Goal: Task Accomplishment & Management: Manage account settings

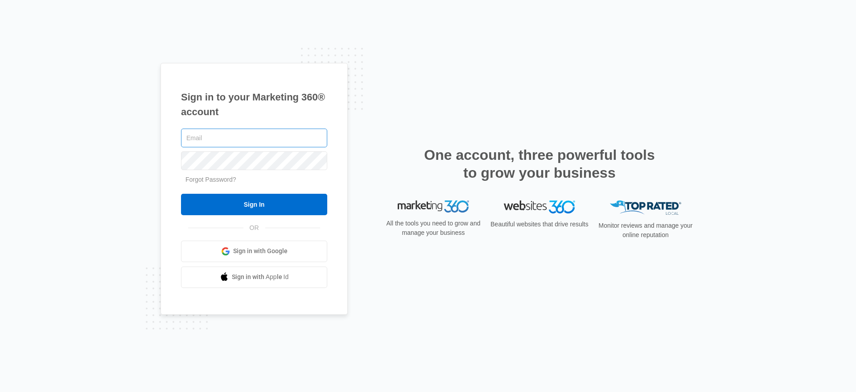
click at [251, 142] on input "text" at bounding box center [254, 137] width 146 height 19
type input "[PERSON_NAME][EMAIL_ADDRESS][PERSON_NAME][DOMAIN_NAME]"
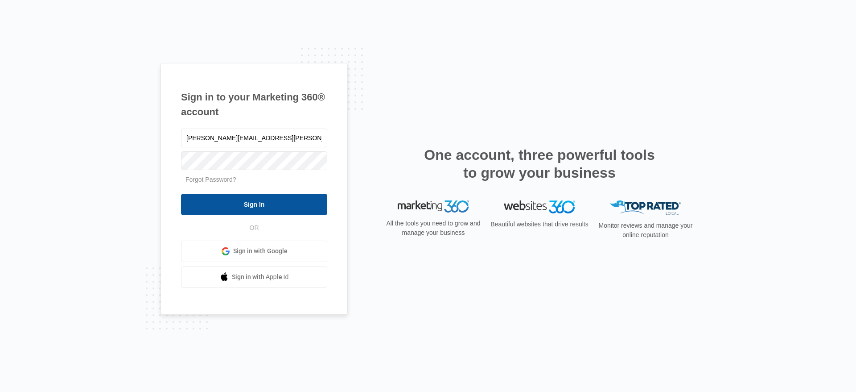
click at [260, 201] on input "Sign In" at bounding box center [254, 204] width 146 height 21
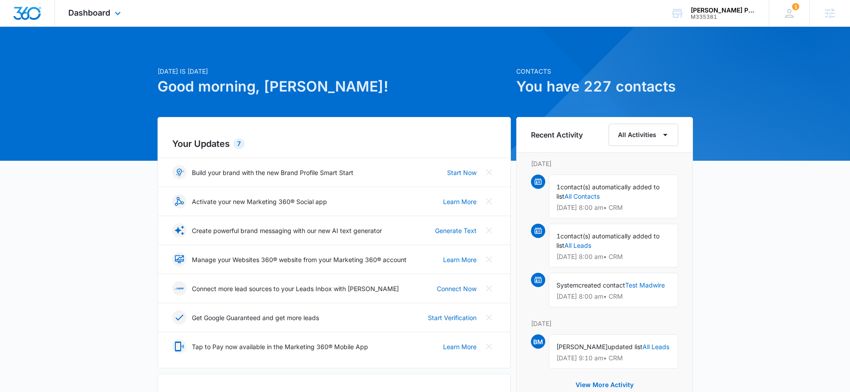
click at [114, 20] on div "Dashboard Apps Reputation Websites Forms CRM Email Social Content Ads Intellige…" at bounding box center [96, 13] width 82 height 26
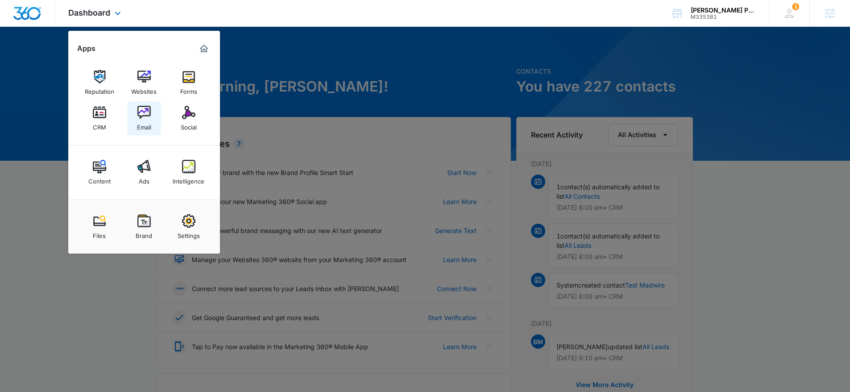
click at [140, 112] on img at bounding box center [143, 112] width 13 height 13
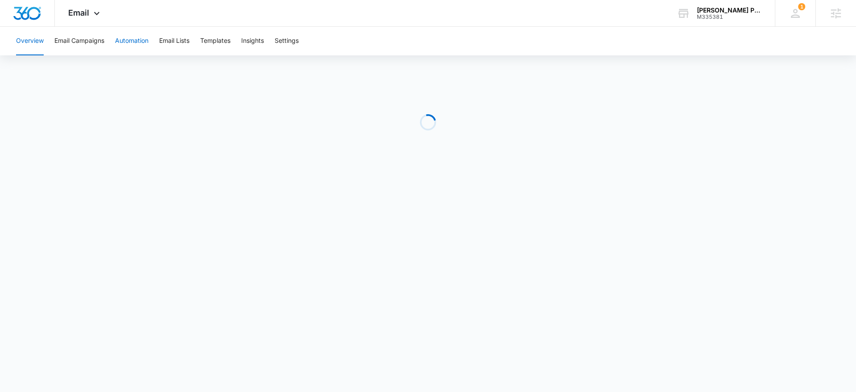
click at [144, 48] on button "Automation" at bounding box center [131, 41] width 33 height 29
click at [91, 43] on button "Email Campaigns" at bounding box center [79, 41] width 50 height 29
click at [86, 18] on div "Email Apps Reputation Websites Forms CRM Email Social Content Ads Intelligence …" at bounding box center [85, 13] width 61 height 26
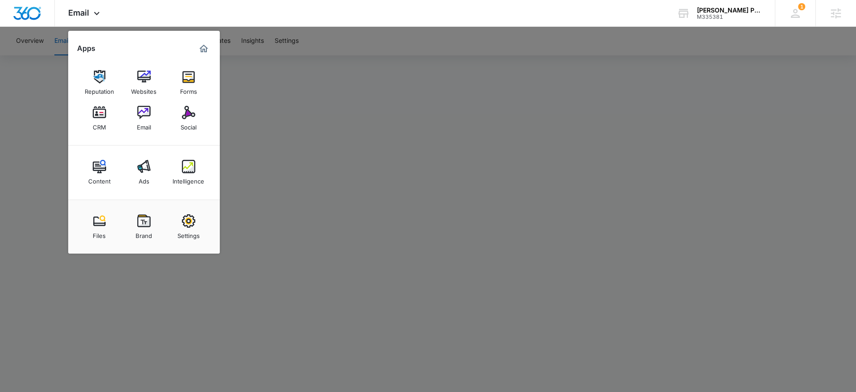
click at [393, 164] on div at bounding box center [428, 196] width 856 height 392
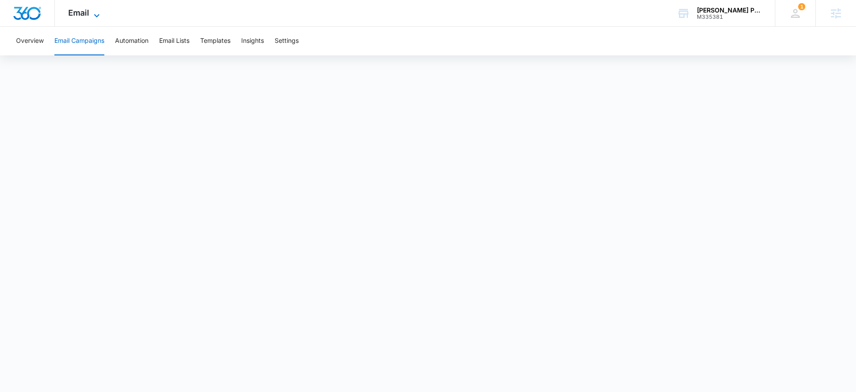
click at [80, 14] on span "Email" at bounding box center [78, 12] width 21 height 9
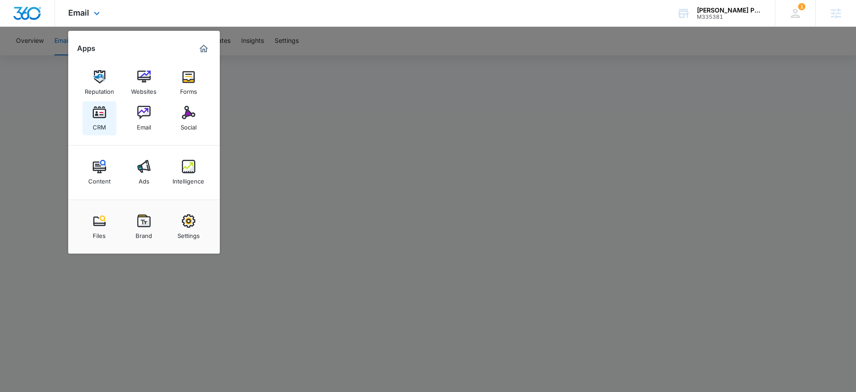
click at [103, 117] on img at bounding box center [99, 112] width 13 height 13
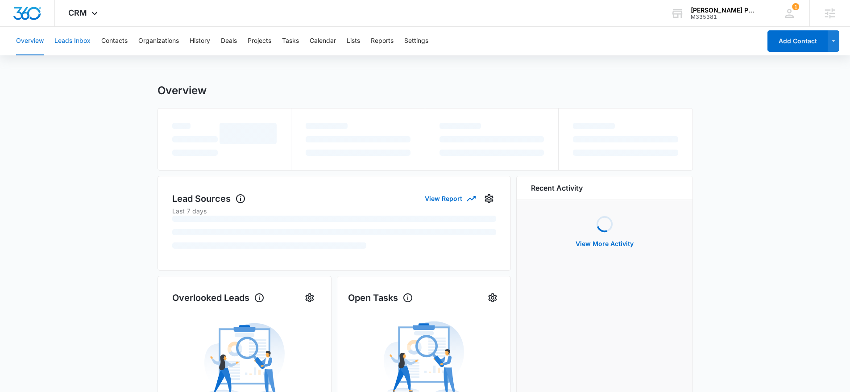
click at [83, 41] on button "Leads Inbox" at bounding box center [72, 41] width 36 height 29
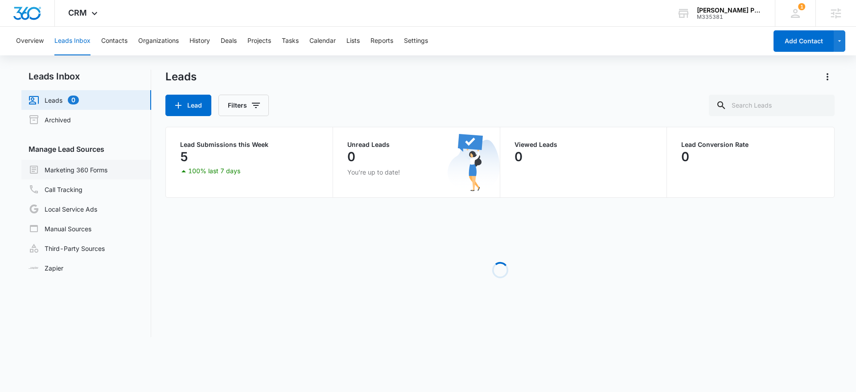
click at [87, 174] on link "Marketing 360 Forms" at bounding box center [68, 169] width 79 height 11
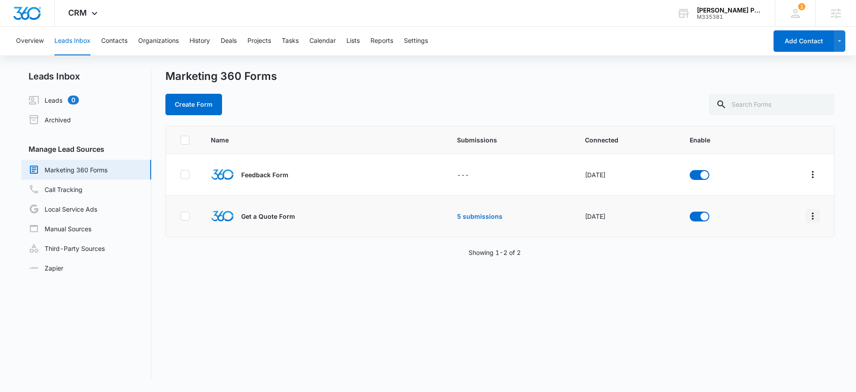
click at [812, 213] on icon "Overflow Menu" at bounding box center [813, 215] width 2 height 7
click at [765, 268] on div "Field Mapping" at bounding box center [766, 268] width 50 height 6
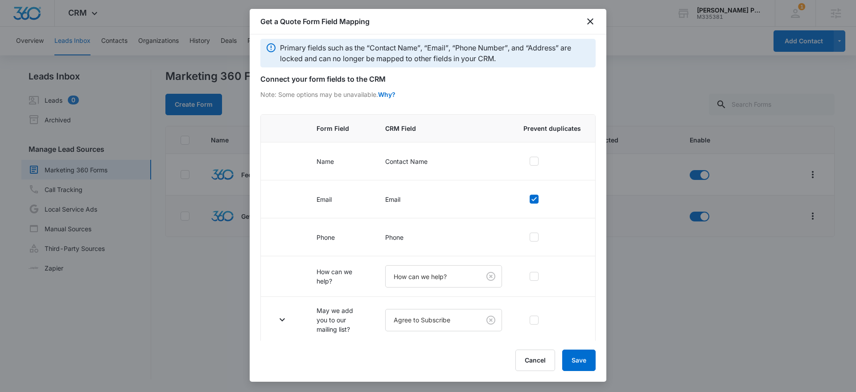
scroll to position [9, 0]
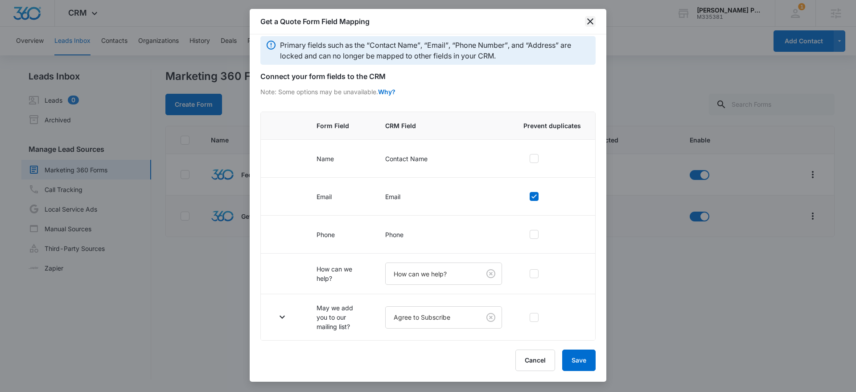
click at [586, 20] on icon "close" at bounding box center [590, 21] width 11 height 11
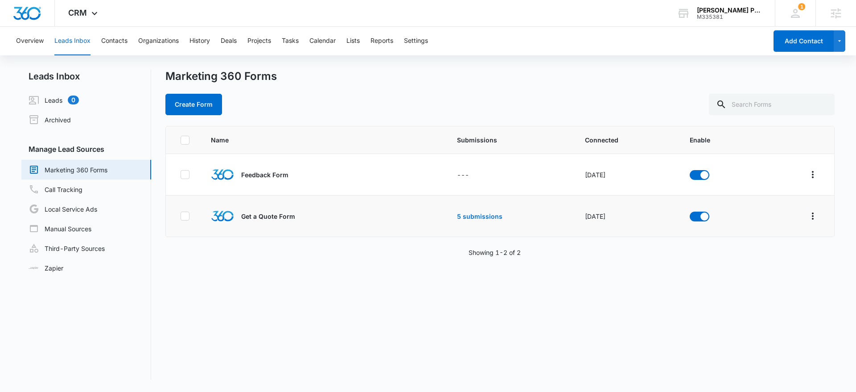
click at [322, 285] on div "Name Submissions Connected Enable Feedback Form --- [DATE] Get a Quote Form 5 s…" at bounding box center [500, 252] width 670 height 253
click at [808, 214] on icon "Overflow Menu" at bounding box center [813, 216] width 11 height 11
click at [626, 277] on div "Name Submissions Connected Enable Feedback Form --- [DATE] Get a Quote Form 5 s…" at bounding box center [500, 252] width 670 height 253
click at [810, 218] on icon "Overflow Menu" at bounding box center [813, 216] width 11 height 11
click at [606, 293] on div "Name Submissions Connected Enable Feedback Form --- [DATE] Get a Quote Form 5 s…" at bounding box center [500, 252] width 670 height 253
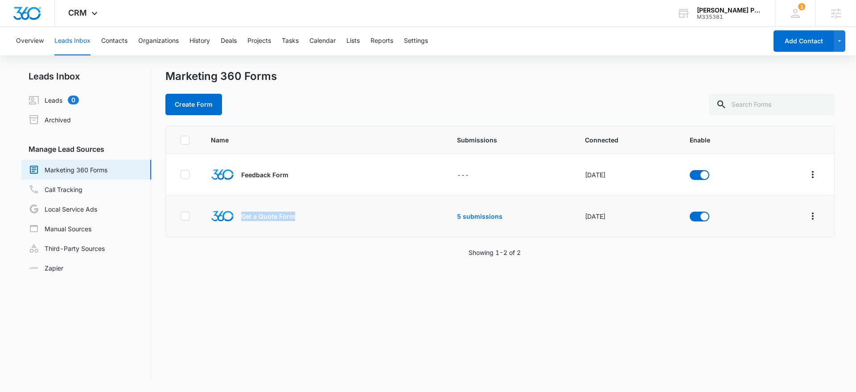
click at [237, 216] on div "Get a Quote Form" at bounding box center [301, 215] width 181 height 23
drag, startPoint x: 254, startPoint y: 215, endPoint x: 311, endPoint y: 222, distance: 57.5
click at [278, 218] on div "Get a Quote Form" at bounding box center [301, 215] width 181 height 23
drag, startPoint x: 321, startPoint y: 225, endPoint x: 323, endPoint y: 186, distance: 39.7
click at [318, 225] on div "Get a Quote Form" at bounding box center [301, 215] width 181 height 23
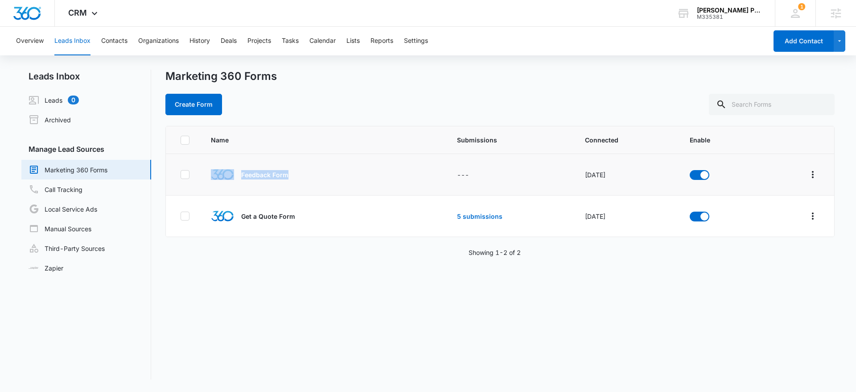
drag, startPoint x: 322, startPoint y: 170, endPoint x: 231, endPoint y: 173, distance: 91.0
click at [231, 173] on div "Feedback Form" at bounding box center [301, 174] width 181 height 23
click at [320, 263] on div "Name Submissions Connected Enable Feedback Form --- [DATE] Get a Quote Form 5 s…" at bounding box center [500, 252] width 670 height 253
click at [82, 250] on link "Third-Party Sources" at bounding box center [67, 248] width 76 height 11
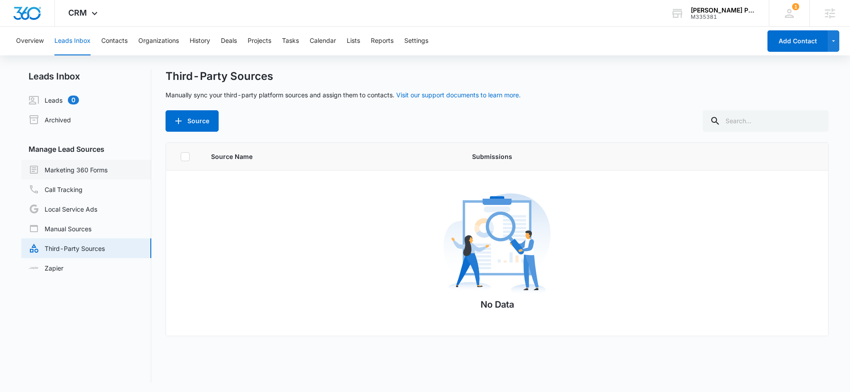
click at [78, 167] on link "Marketing 360 Forms" at bounding box center [68, 169] width 79 height 11
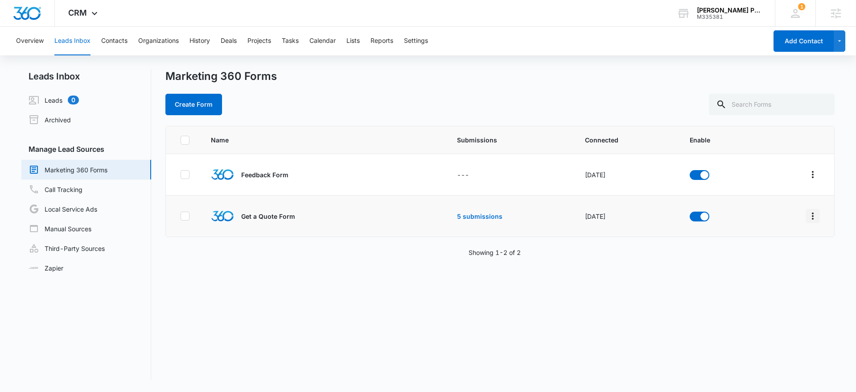
click at [808, 221] on icon "Overflow Menu" at bounding box center [813, 216] width 11 height 11
click at [768, 281] on div "Submission Rules" at bounding box center [766, 281] width 50 height 6
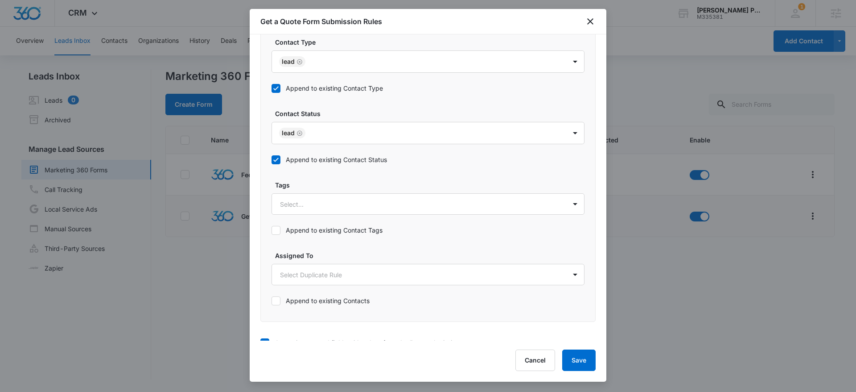
scroll to position [435, 0]
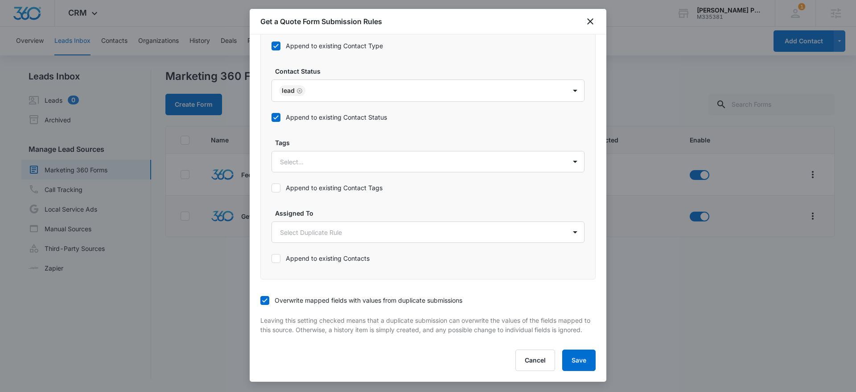
click at [591, 29] on div "Get a Quote Form Submission Rules" at bounding box center [428, 21] width 357 height 25
click at [591, 27] on div "Get a Quote Form Submission Rules" at bounding box center [428, 21] width 357 height 25
click at [592, 23] on icon "close" at bounding box center [590, 21] width 6 height 6
